Goal: Information Seeking & Learning: Learn about a topic

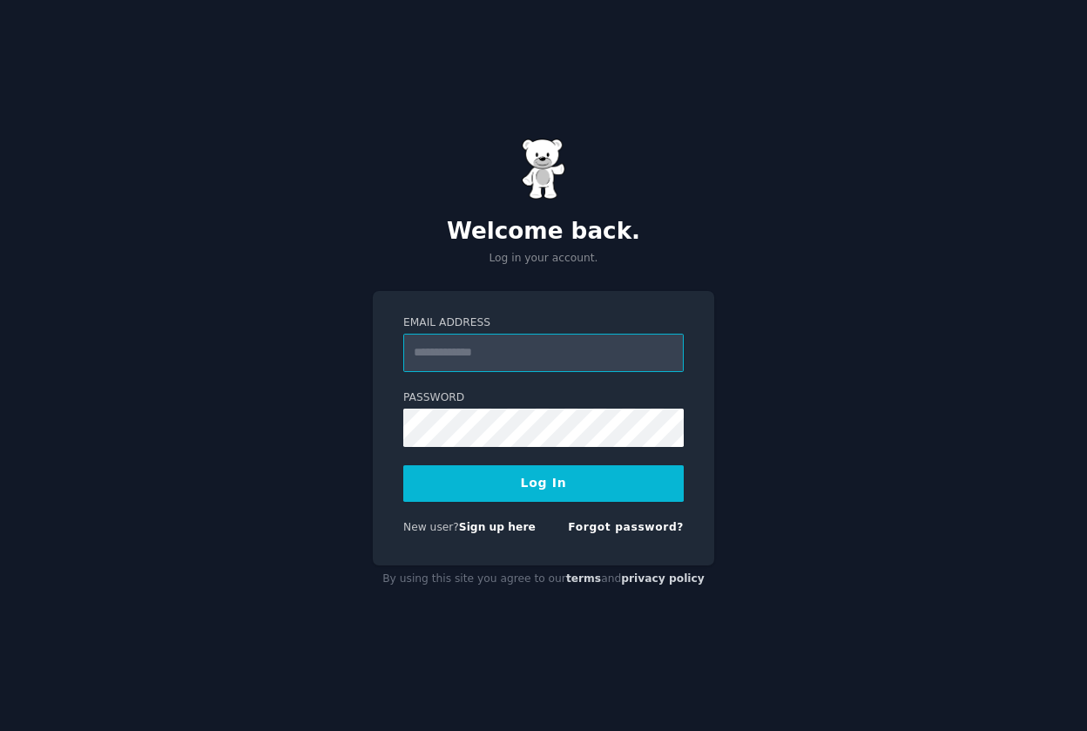
type input "**********"
click at [535, 484] on button "Log In" at bounding box center [543, 483] width 281 height 37
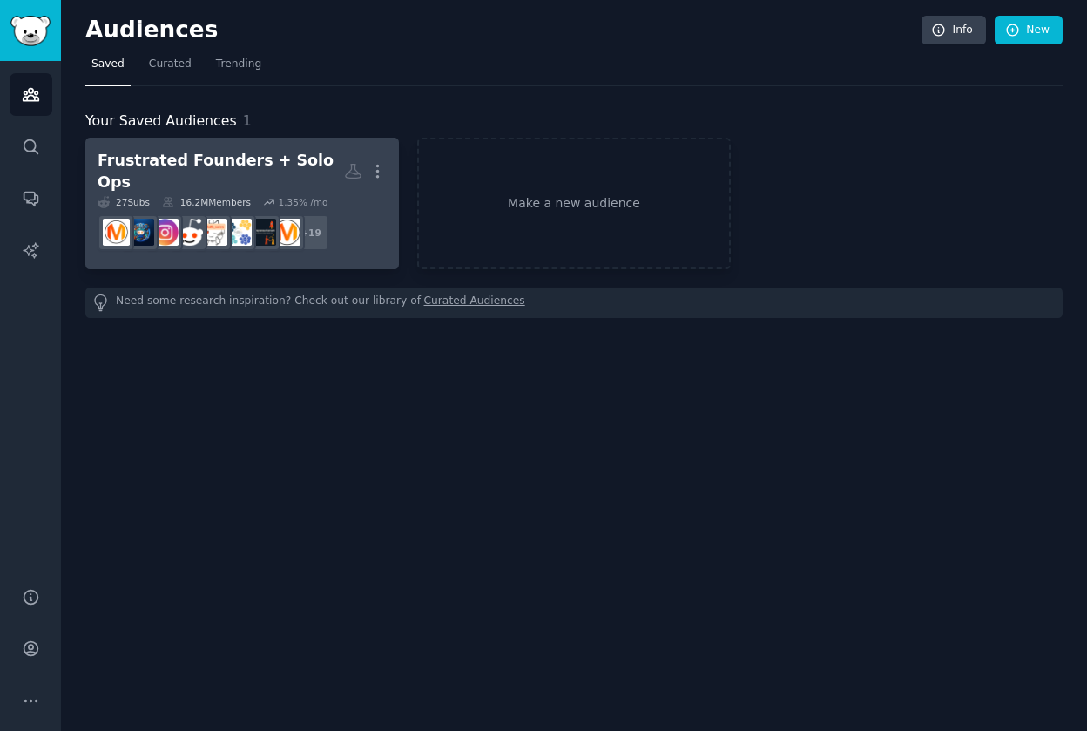
click at [247, 179] on h2 "Frustrated Founders + Solo Ops More" at bounding box center [242, 171] width 289 height 43
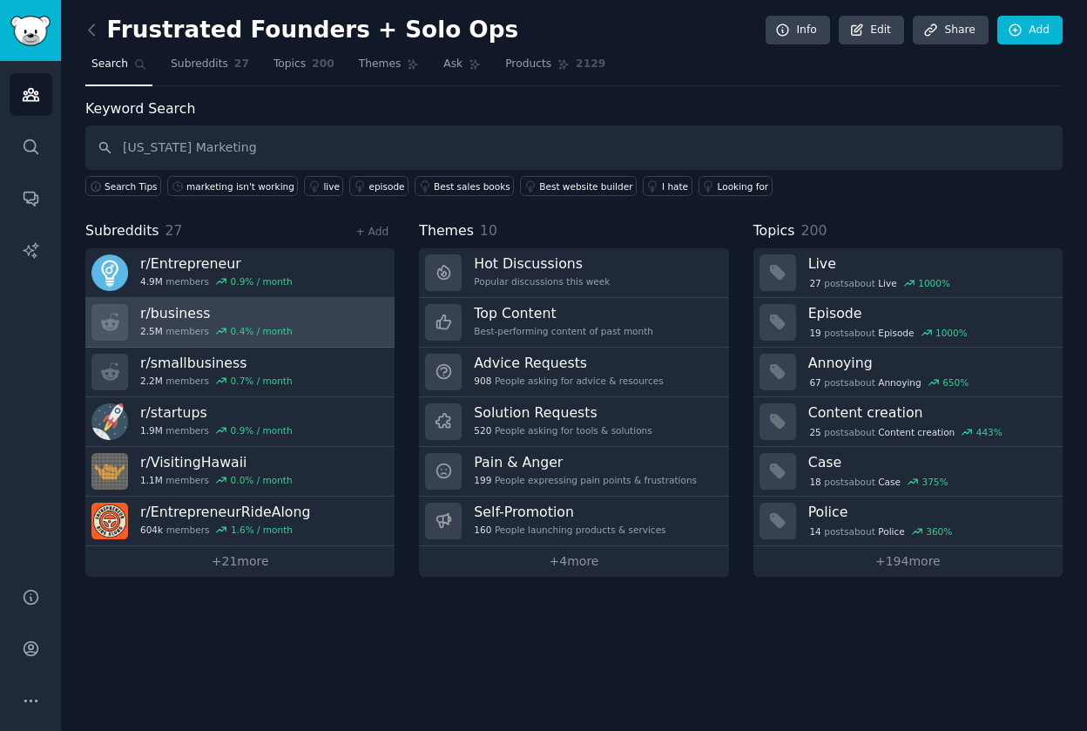
type input "[US_STATE] Marketing"
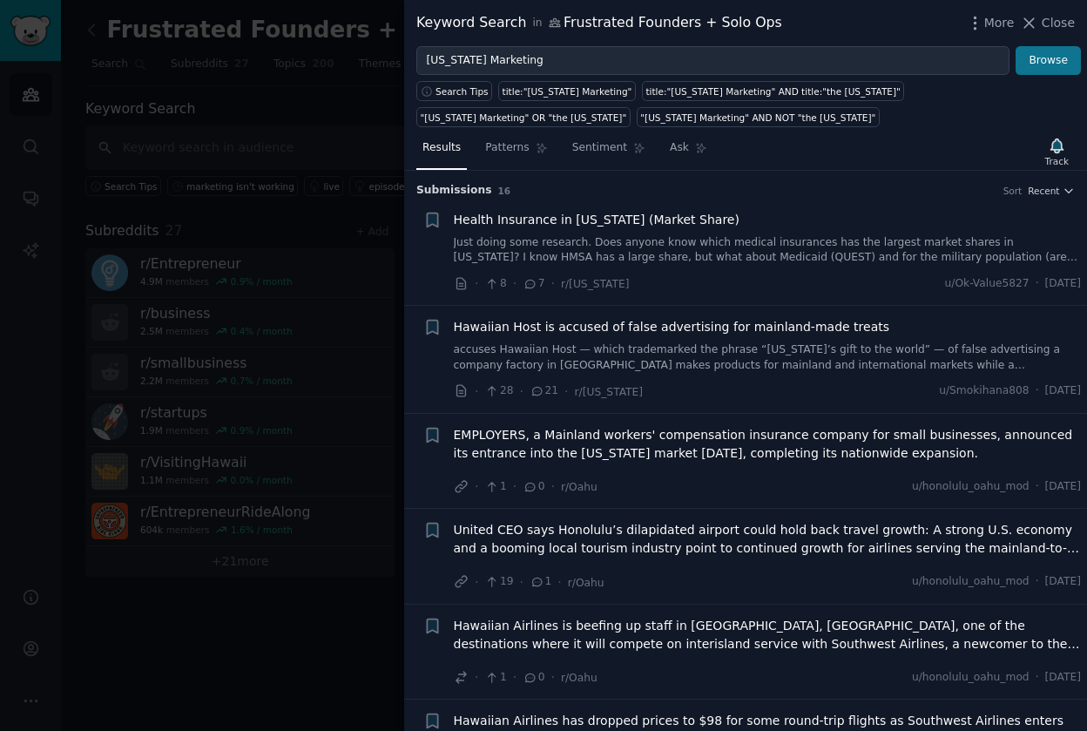
click at [1049, 66] on button "Browse" at bounding box center [1048, 61] width 65 height 30
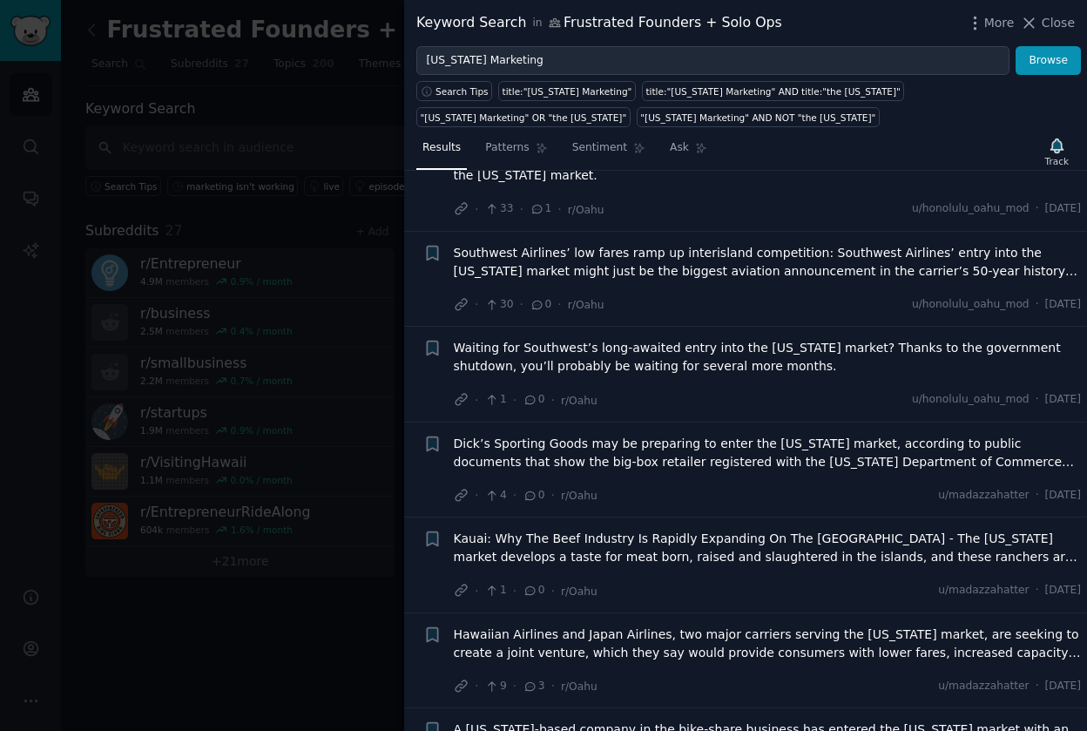
scroll to position [584, 0]
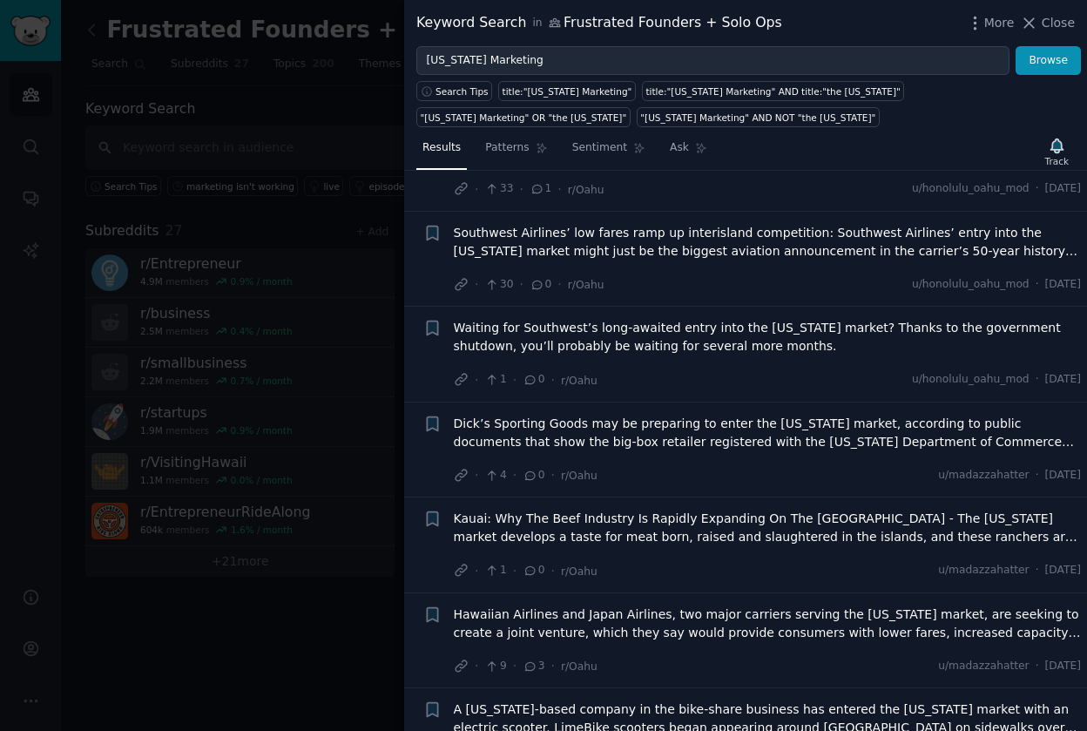
click at [250, 92] on div at bounding box center [543, 365] width 1087 height 731
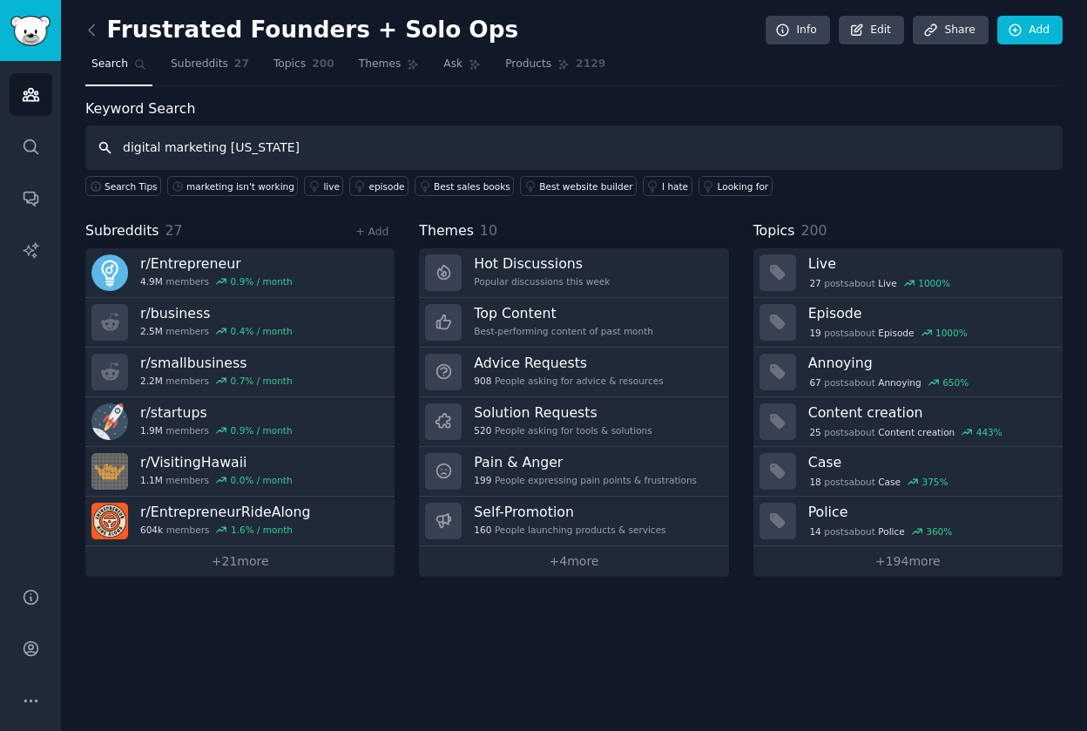
type input "digital marketing [US_STATE]"
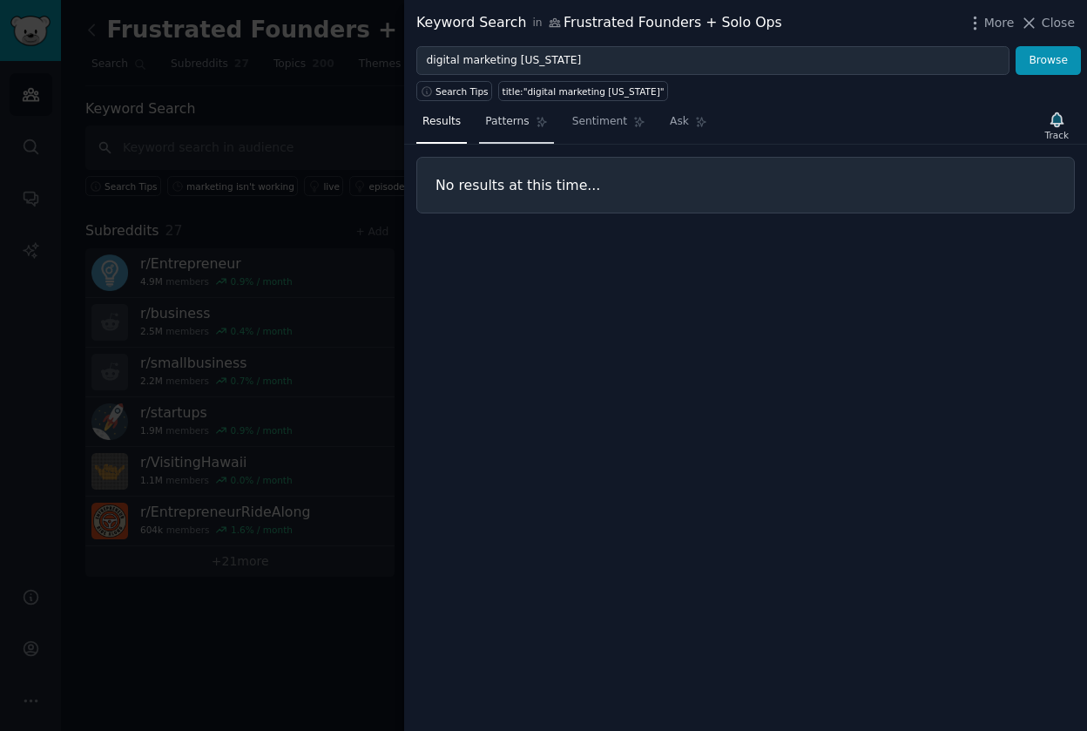
click at [506, 117] on span "Patterns" at bounding box center [507, 122] width 44 height 16
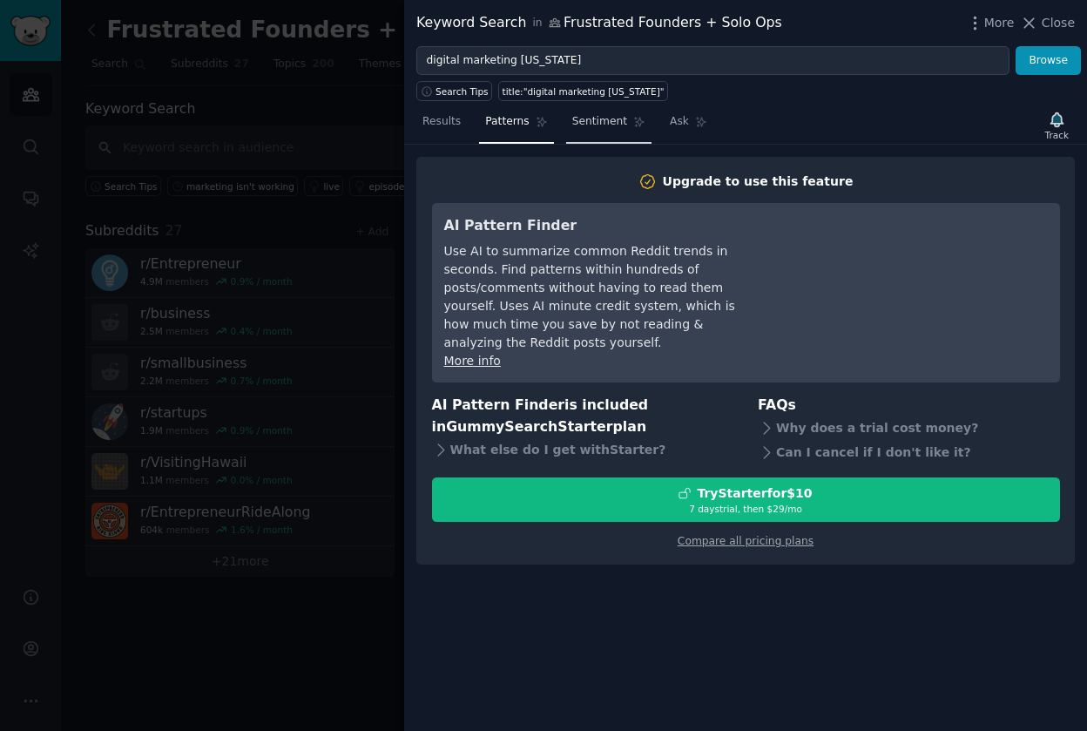
click at [587, 121] on span "Sentiment" at bounding box center [599, 122] width 55 height 16
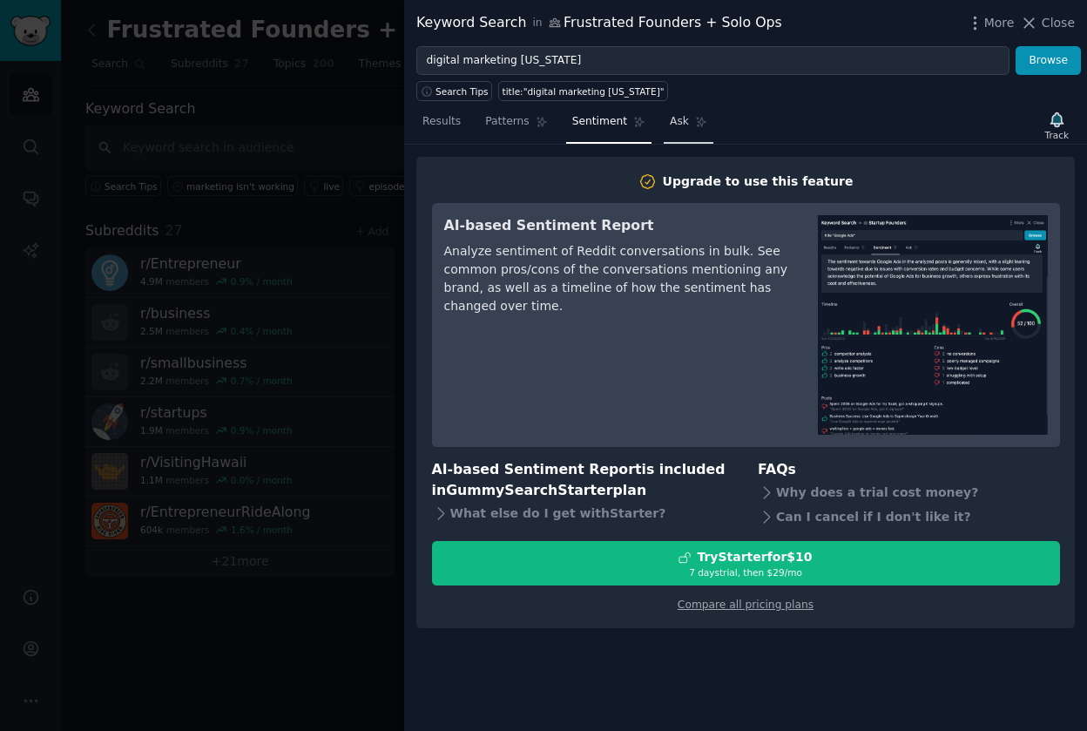
click at [680, 114] on span "Ask" at bounding box center [679, 122] width 19 height 16
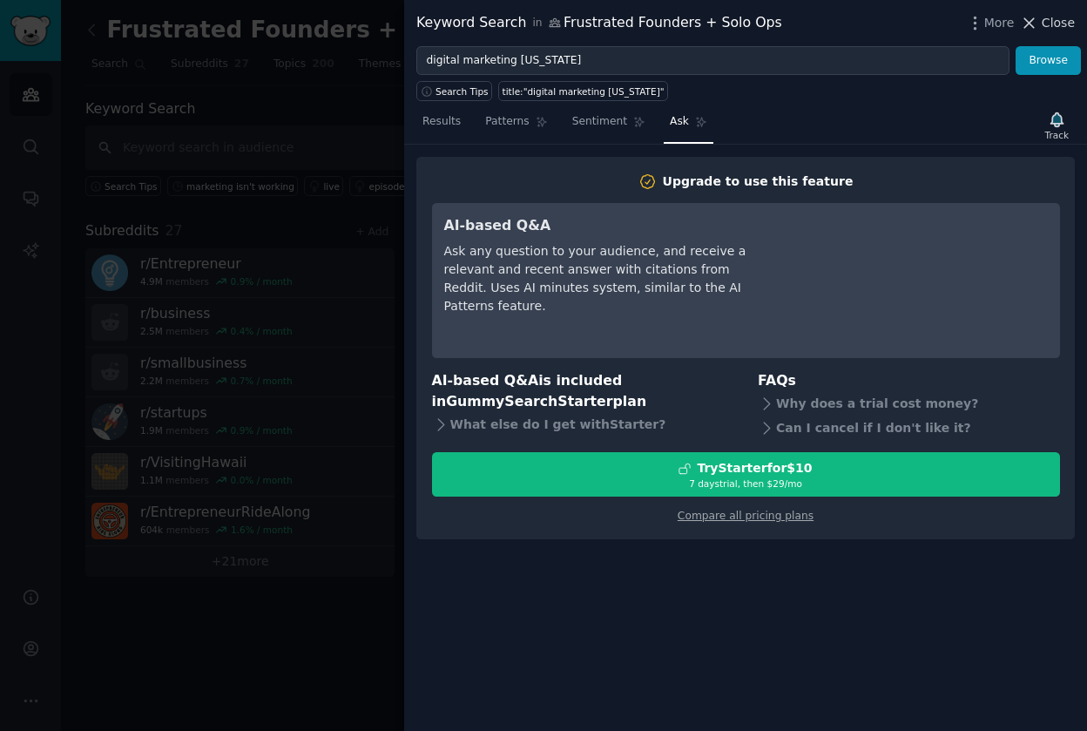
click at [1031, 24] on icon at bounding box center [1030, 23] width 10 height 10
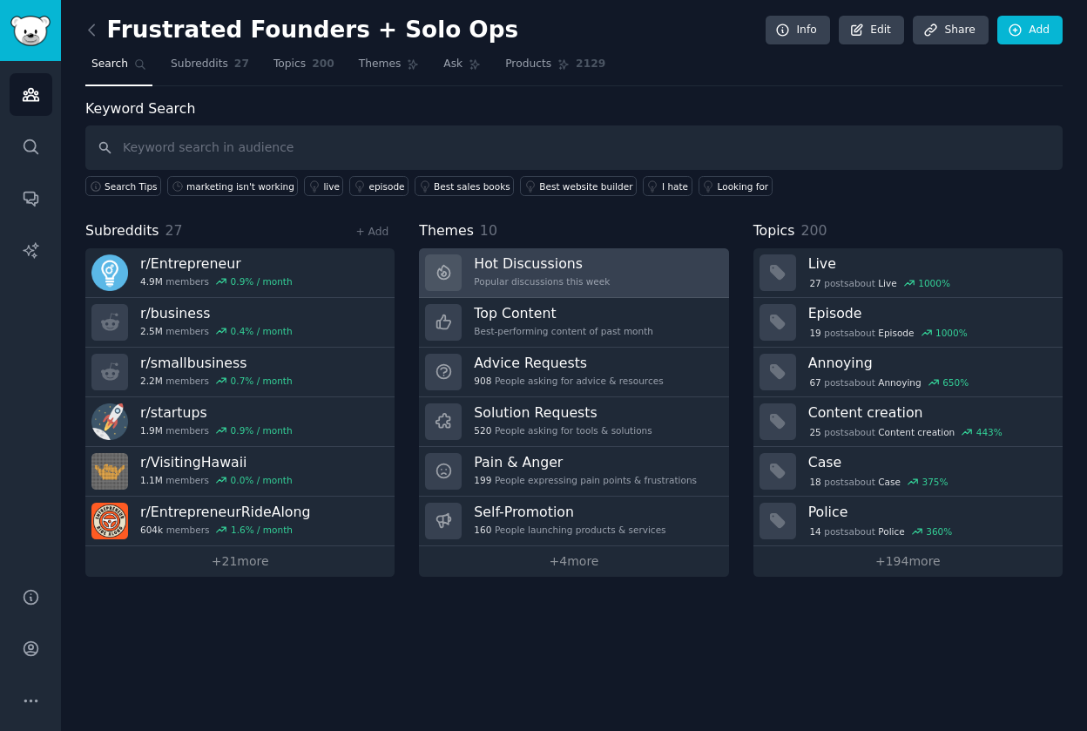
click at [538, 271] on div "Hot Discussions Popular discussions this week" at bounding box center [542, 272] width 136 height 37
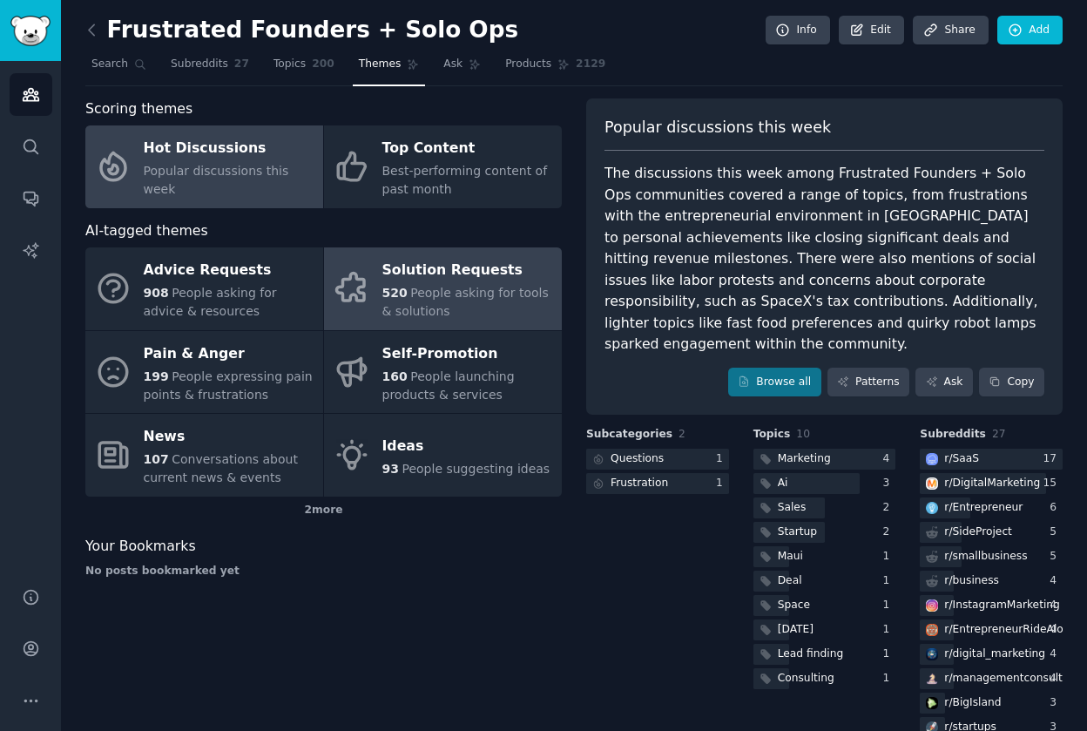
click at [467, 267] on div "Solution Requests" at bounding box center [467, 271] width 171 height 28
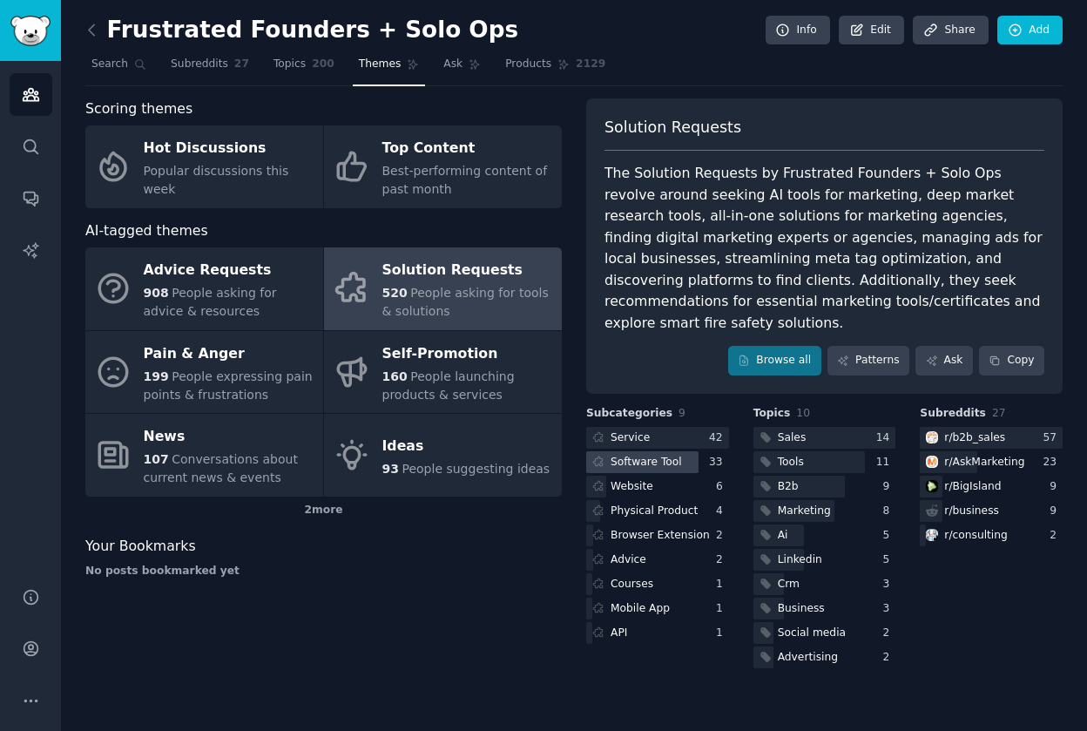
click at [654, 455] on div "Software Tool" at bounding box center [646, 463] width 71 height 16
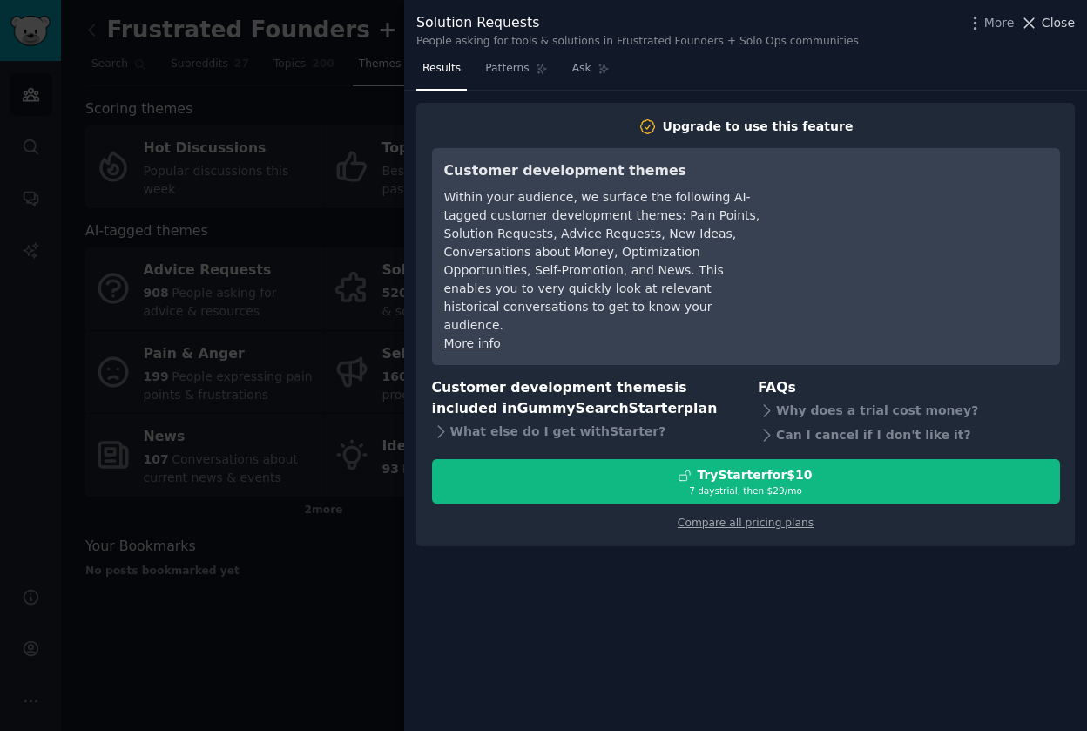
click at [1055, 18] on span "Close" at bounding box center [1058, 23] width 33 height 18
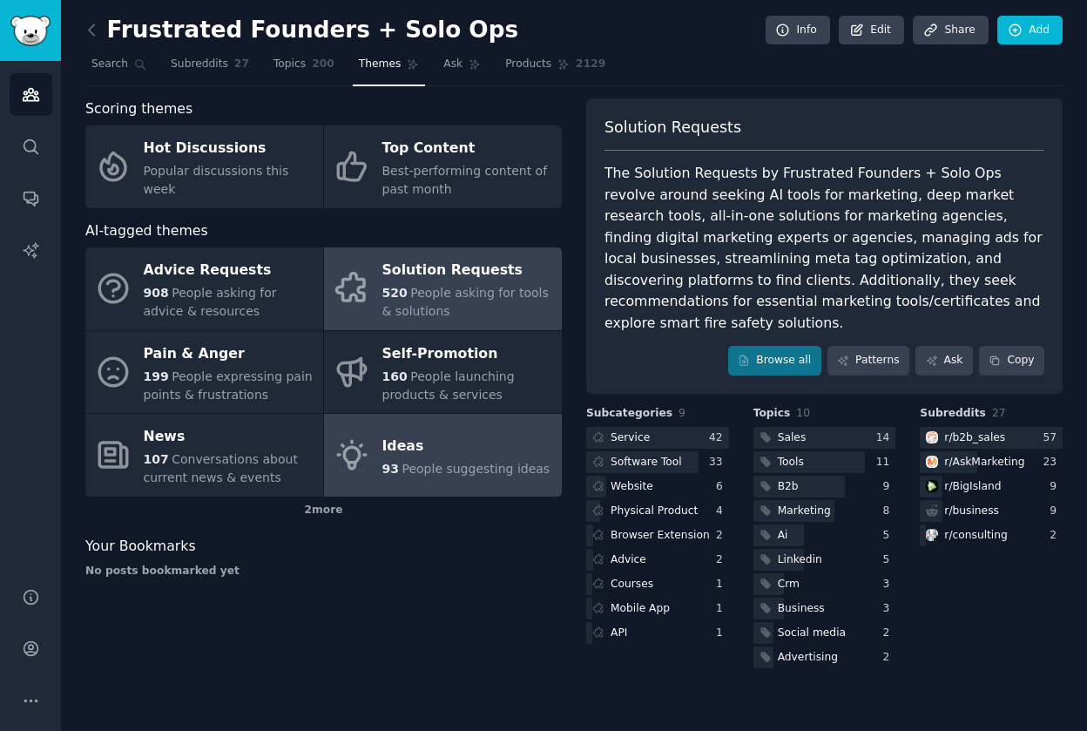
click at [417, 455] on div "Ideas" at bounding box center [466, 446] width 168 height 28
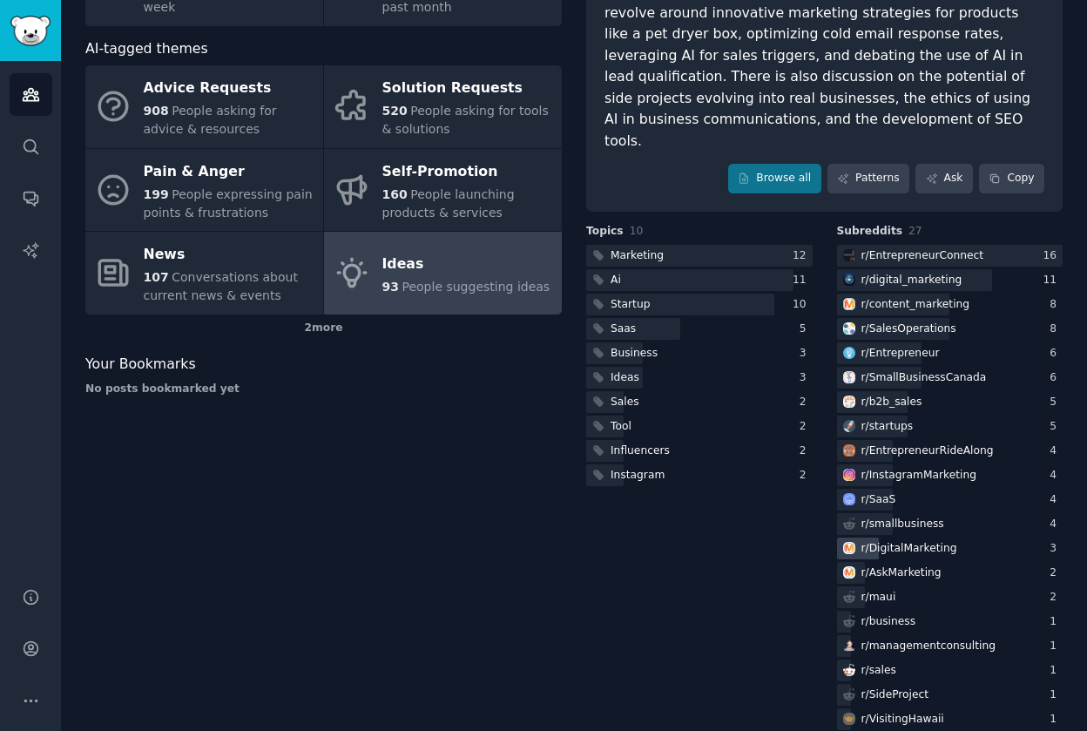
click at [875, 541] on div "r/ DigitalMarketing" at bounding box center [910, 549] width 96 height 16
